Goal: Information Seeking & Learning: Learn about a topic

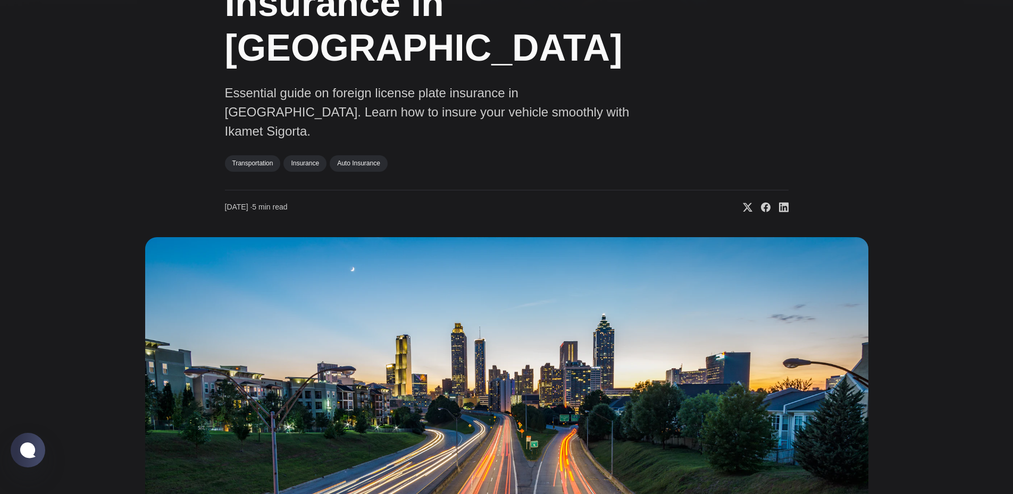
scroll to position [213, 0]
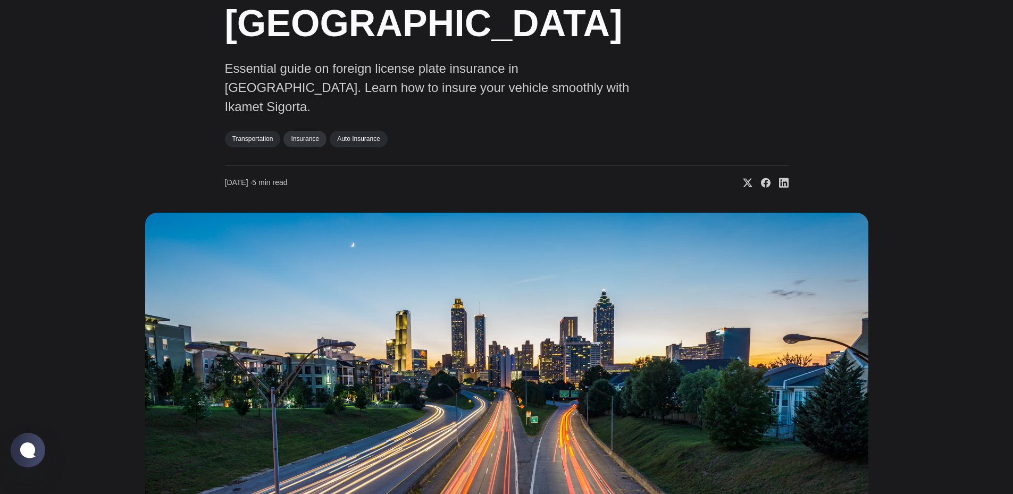
click at [318, 131] on link "Insurance" at bounding box center [305, 139] width 43 height 16
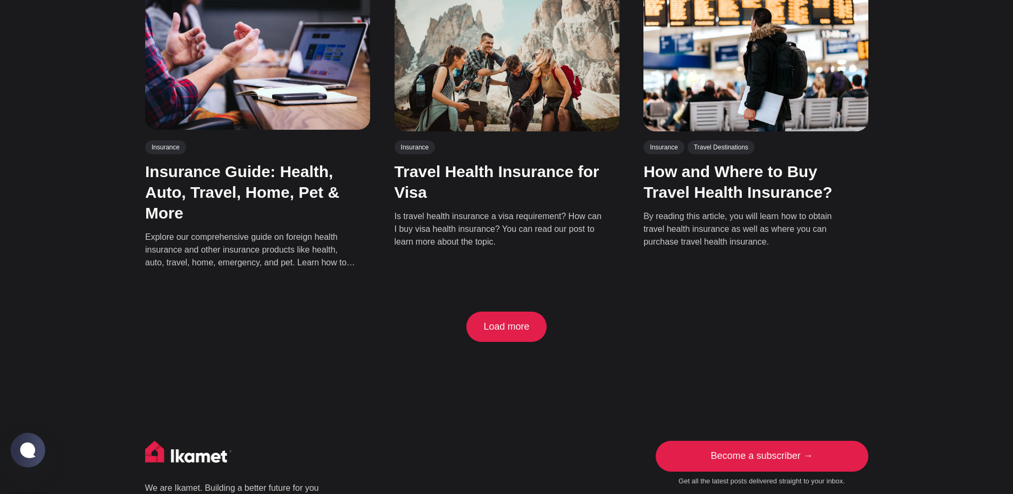
scroll to position [1064, 0]
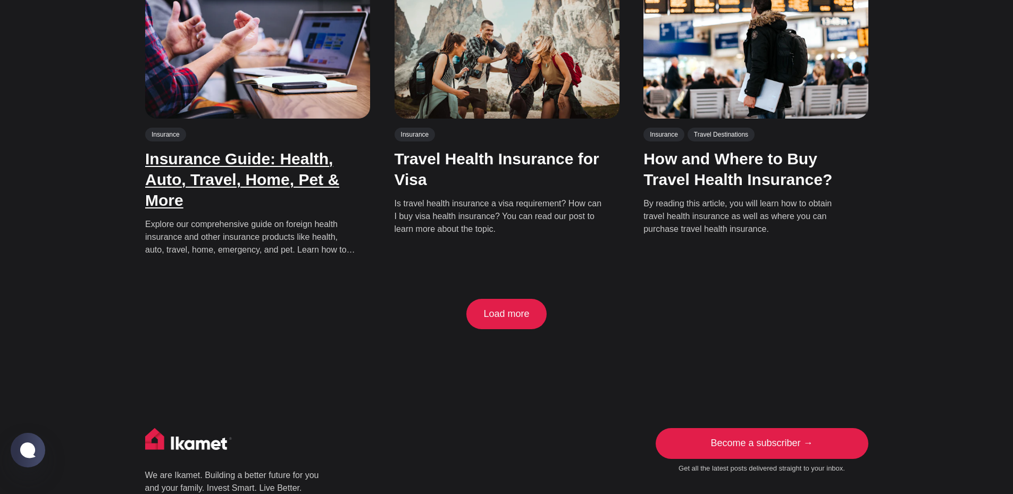
click at [175, 150] on link "Insurance Guide: Health, Auto, Travel, Home, Pet & More" at bounding box center [242, 179] width 194 height 59
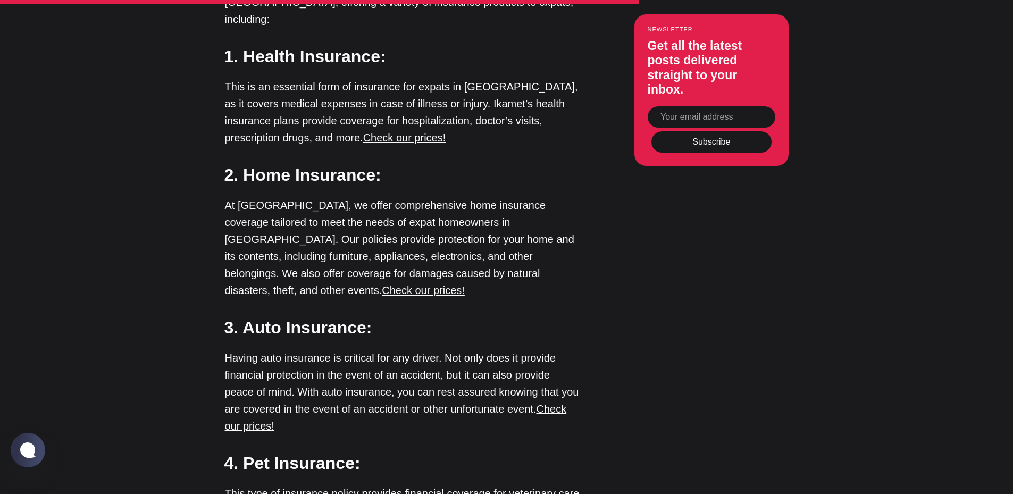
scroll to position [2500, 0]
